Goal: Task Accomplishment & Management: Manage account settings

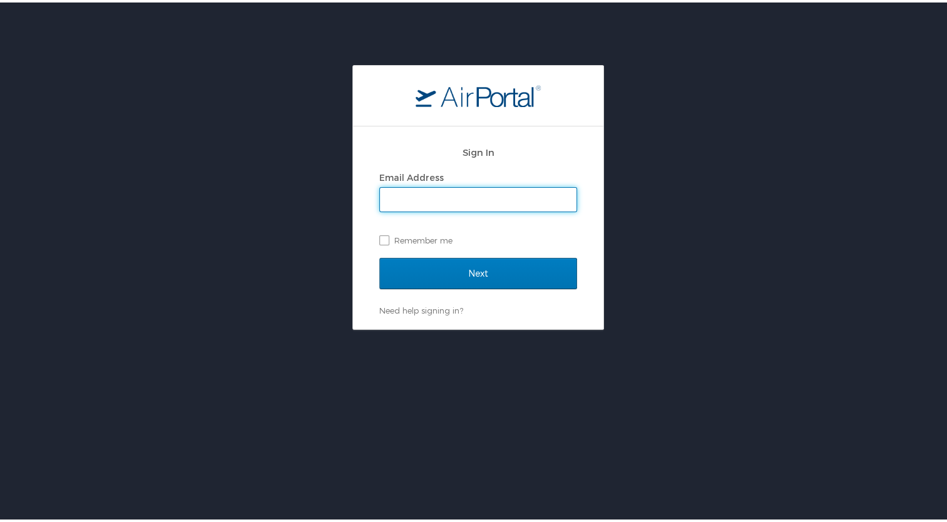
click at [421, 192] on input "Email Address" at bounding box center [478, 197] width 197 height 24
type input "jamievldz@yahoo.com"
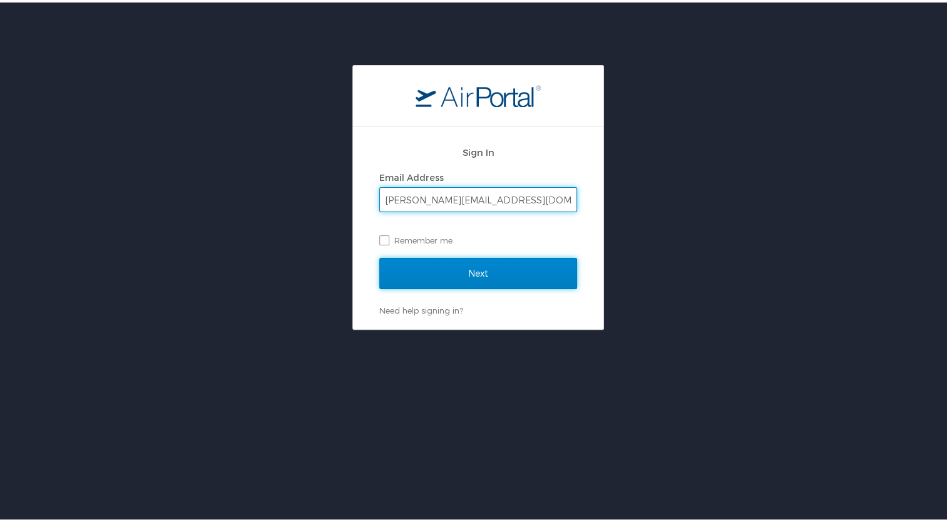
click at [448, 268] on input "Next" at bounding box center [478, 270] width 198 height 31
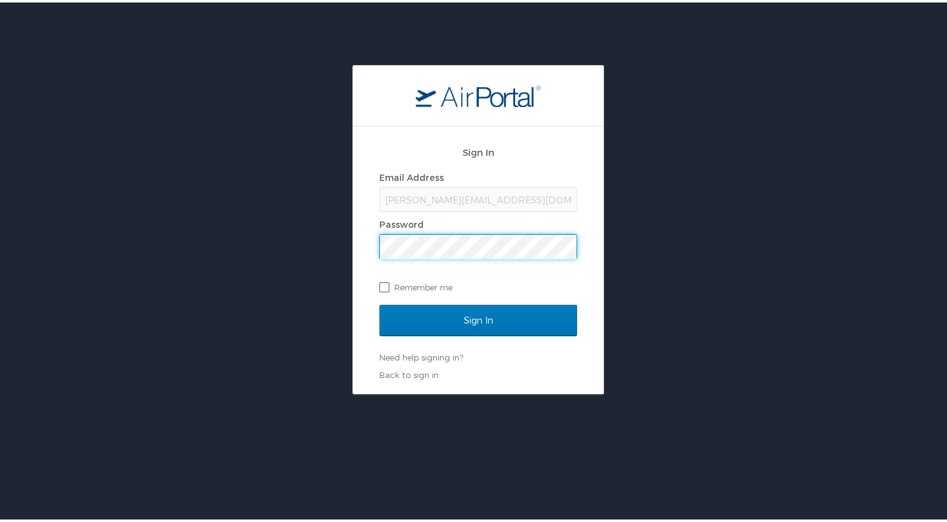
click at [379, 288] on label "Remember me" at bounding box center [478, 284] width 198 height 19
click at [379, 288] on input "Remember me" at bounding box center [383, 284] width 8 height 8
checkbox input "true"
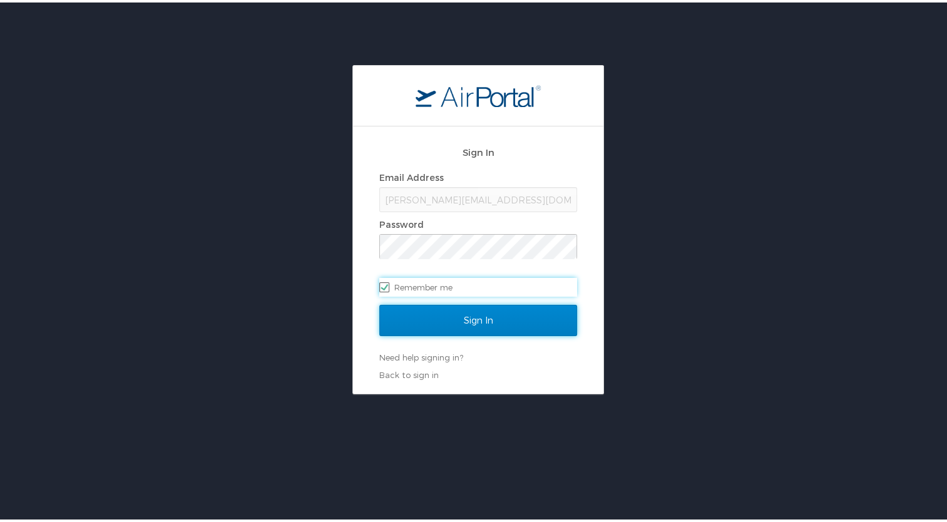
click at [407, 316] on input "Sign In" at bounding box center [478, 317] width 198 height 31
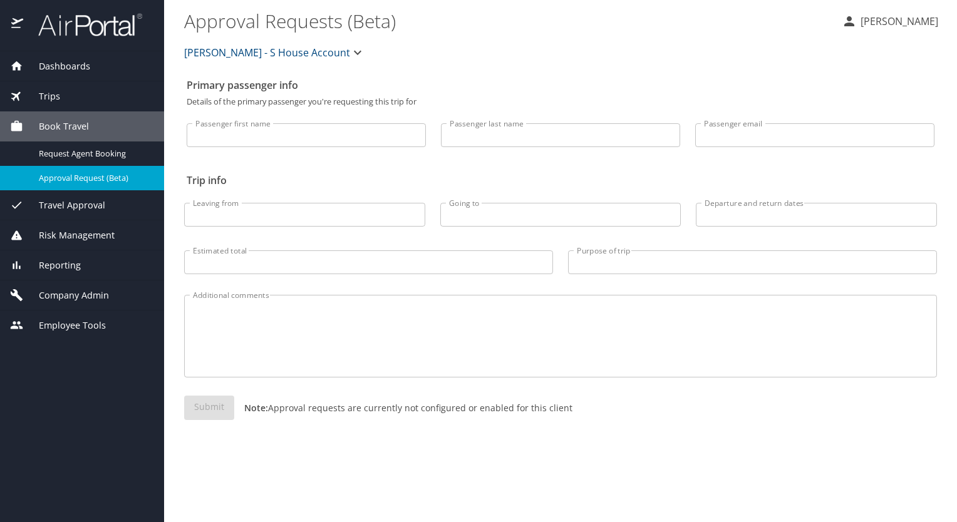
click at [57, 63] on span "Dashboards" at bounding box center [56, 66] width 67 height 14
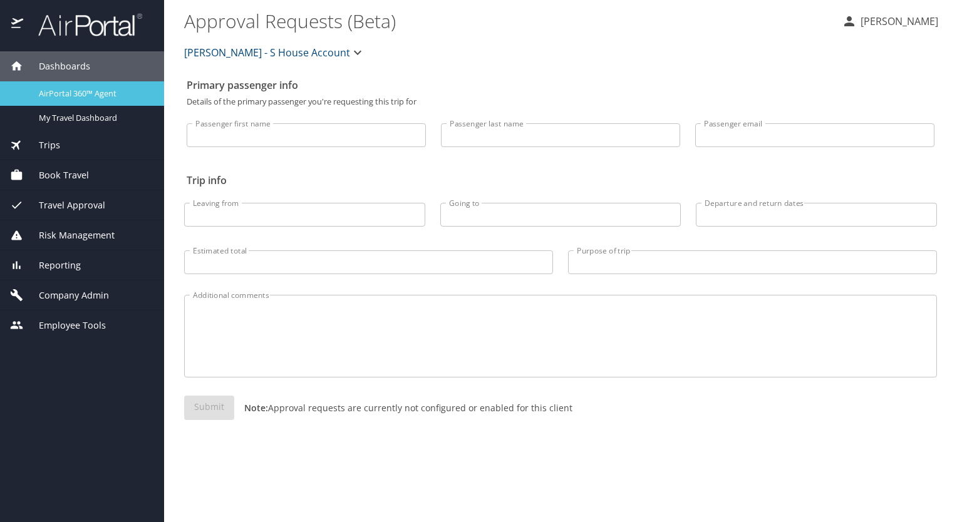
click at [59, 95] on span "AirPortal 360™ Agent" at bounding box center [94, 94] width 110 height 12
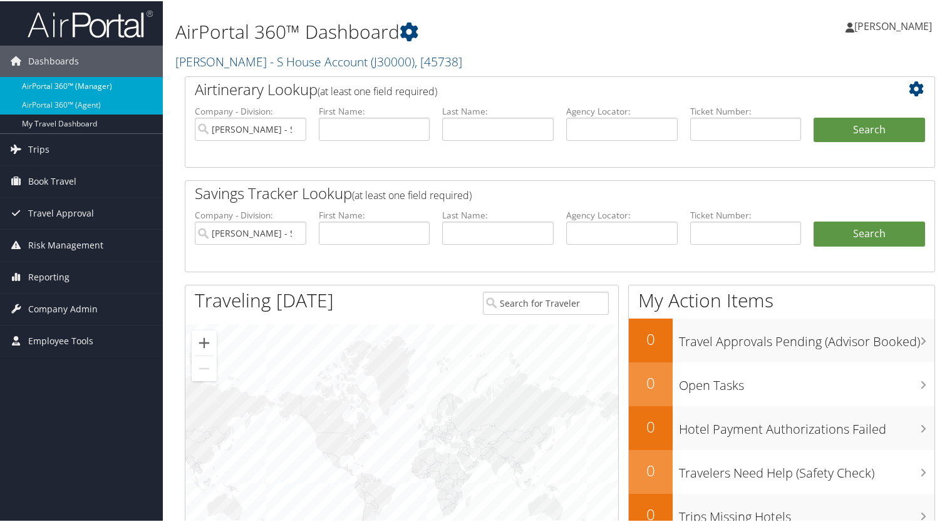
click at [55, 89] on link "AirPortal 360™ (Manager)" at bounding box center [81, 85] width 163 height 19
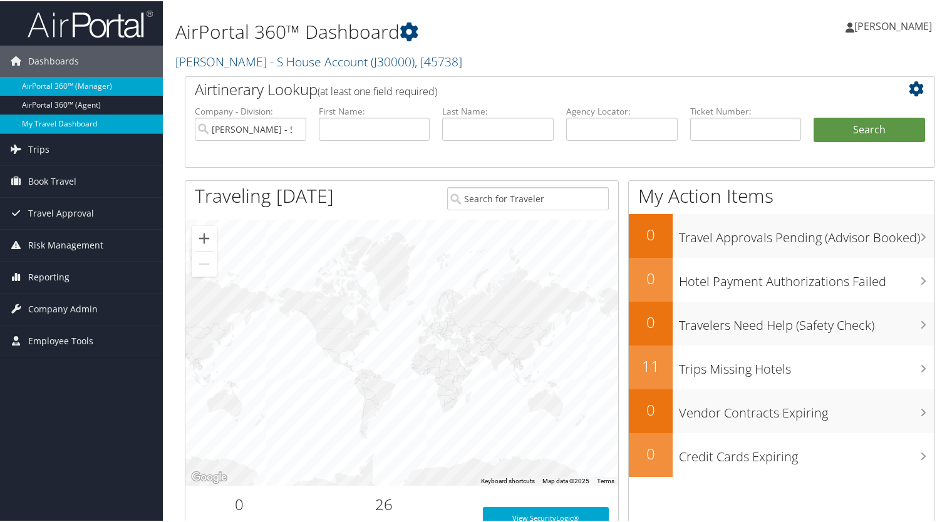
click at [56, 122] on link "My Travel Dashboard" at bounding box center [81, 122] width 163 height 19
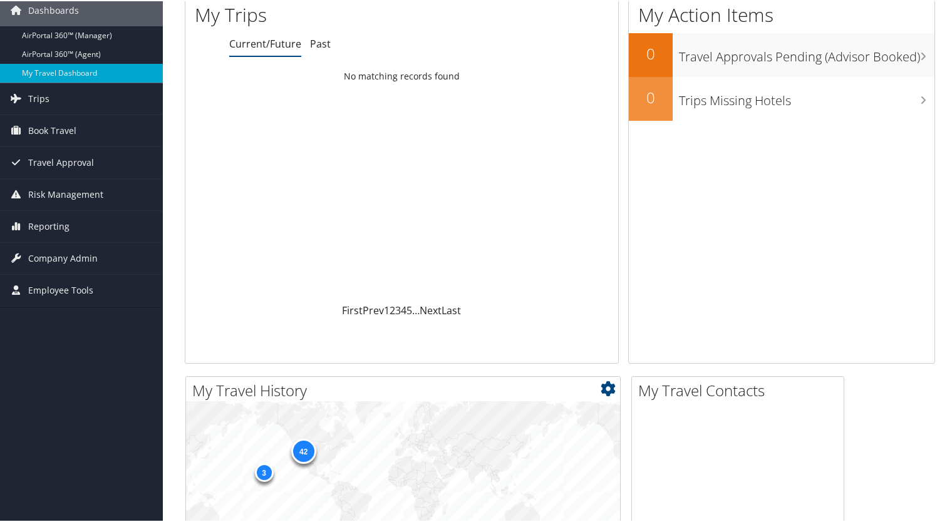
scroll to position [50, 0]
click at [62, 291] on span "Employee Tools" at bounding box center [60, 289] width 65 height 31
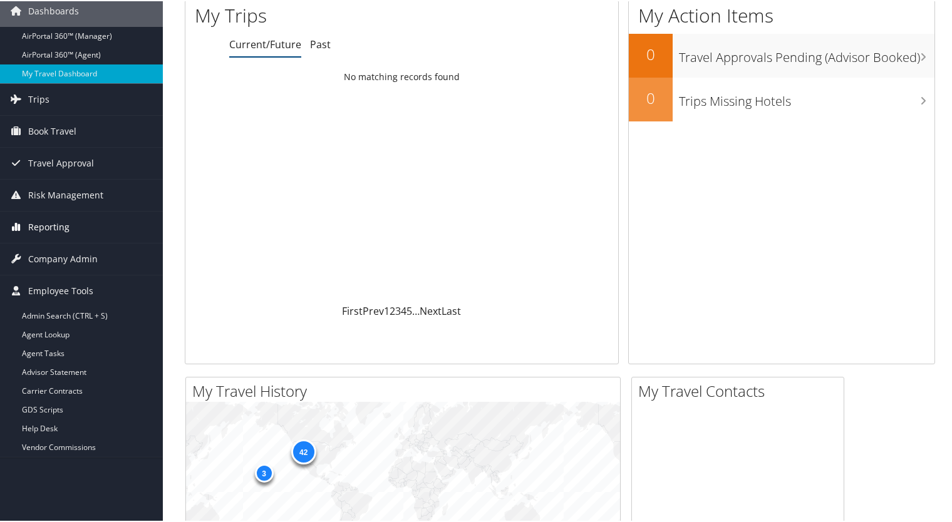
click at [49, 226] on span "Reporting" at bounding box center [48, 225] width 41 height 31
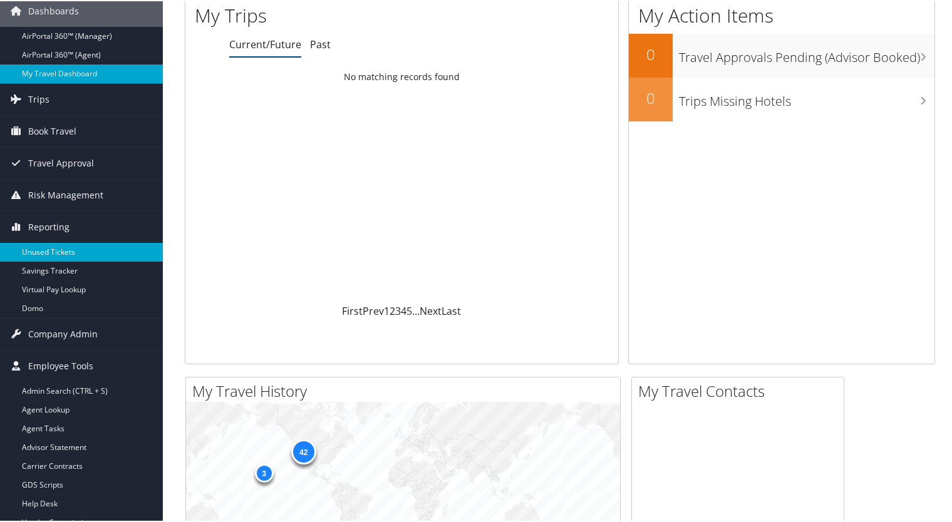
click at [49, 249] on link "Unused Tickets" at bounding box center [81, 251] width 163 height 19
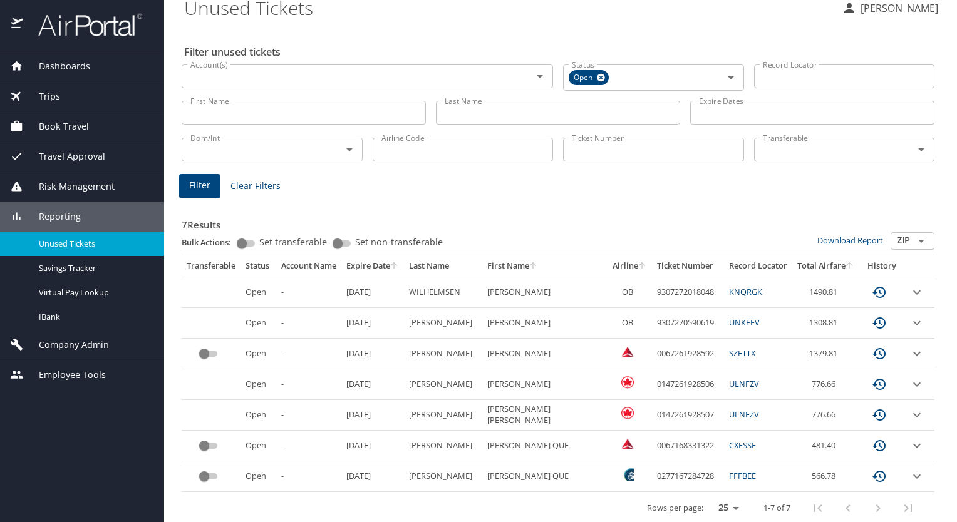
scroll to position [19, 0]
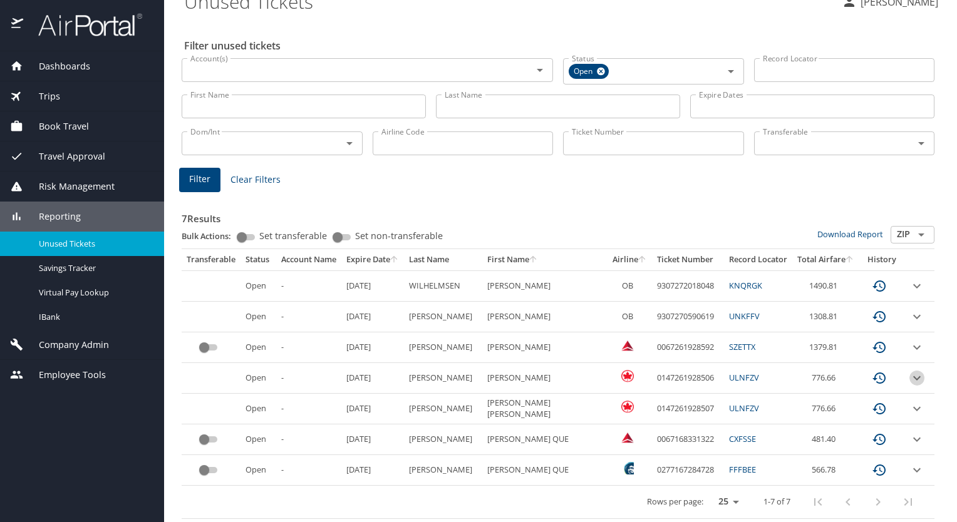
click at [909, 294] on icon "expand row" at bounding box center [916, 286] width 15 height 15
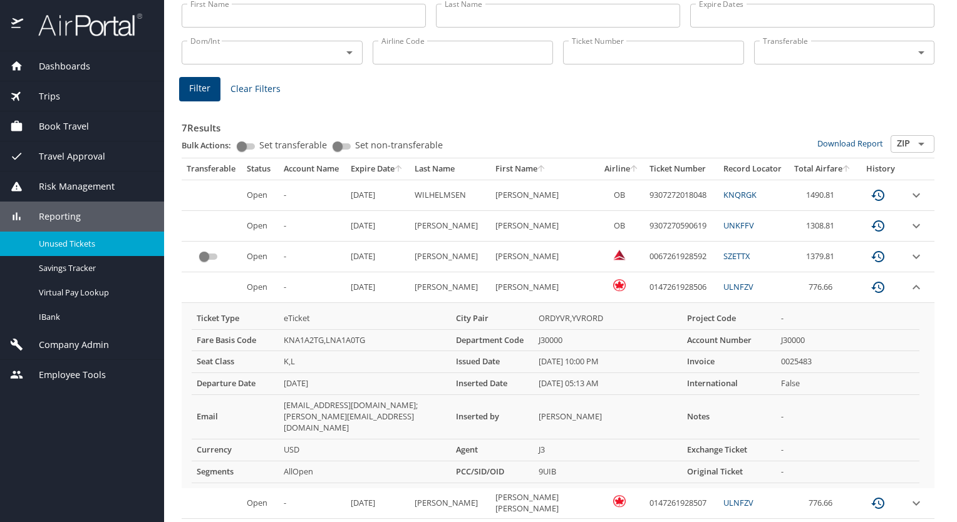
scroll to position [120, 0]
